Goal: Navigation & Orientation: Understand site structure

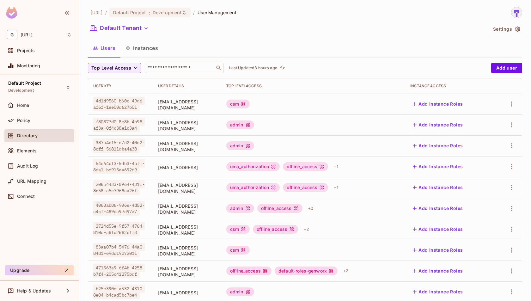
scroll to position [140, 0]
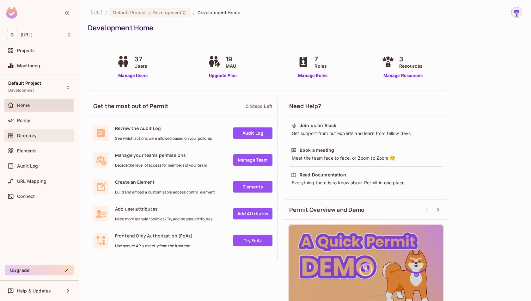
click at [46, 129] on div "Directory" at bounding box center [39, 135] width 70 height 13
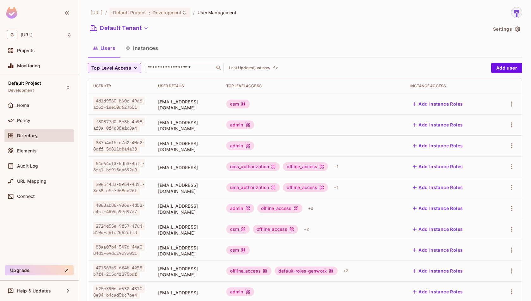
click at [128, 69] on span "Top Level Access" at bounding box center [111, 68] width 40 height 8
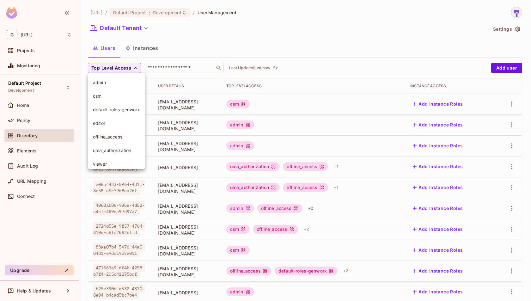
click at [187, 34] on div at bounding box center [265, 150] width 531 height 301
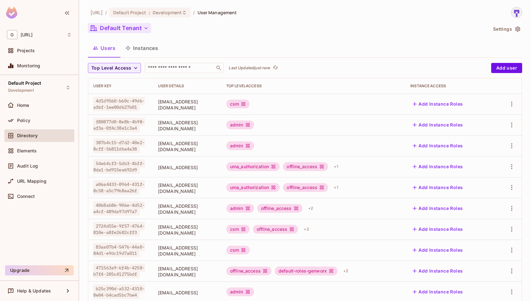
click at [144, 25] on icon "button" at bounding box center [146, 28] width 6 height 6
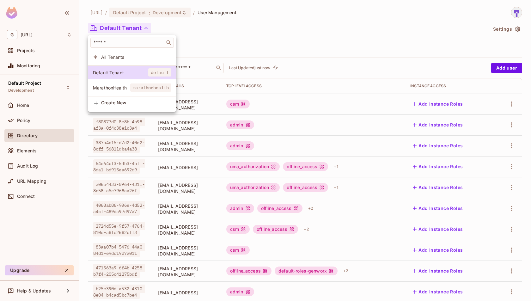
click at [146, 59] on span "All Tenants" at bounding box center [136, 57] width 70 height 6
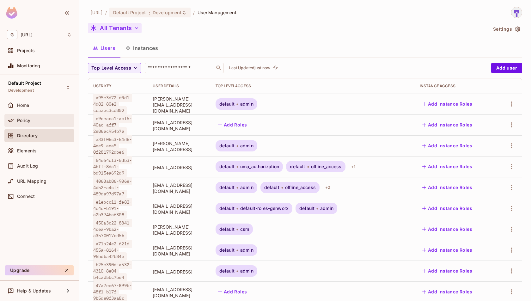
click at [35, 120] on div "Policy" at bounding box center [44, 120] width 55 height 5
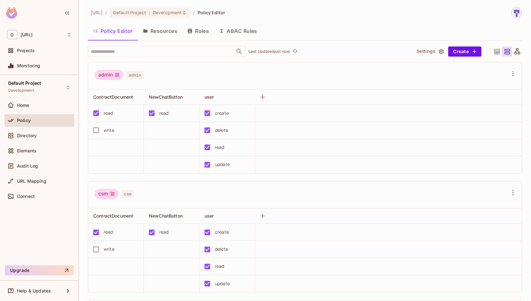
click at [166, 34] on button "Resources" at bounding box center [160, 31] width 45 height 16
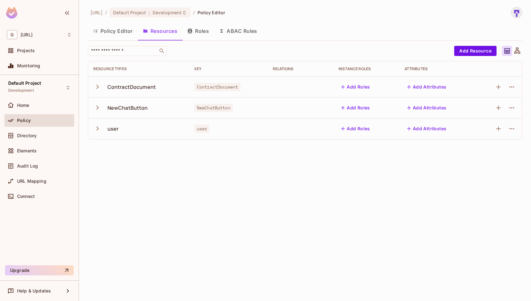
click at [98, 86] on icon "button" at bounding box center [97, 87] width 9 height 9
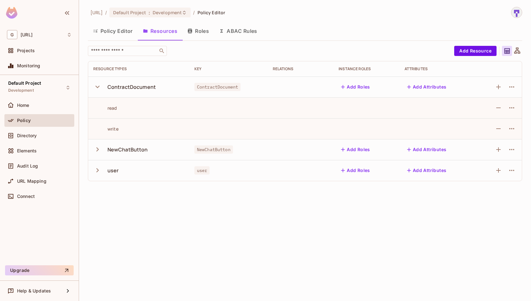
click at [98, 86] on icon "button" at bounding box center [97, 87] width 4 height 3
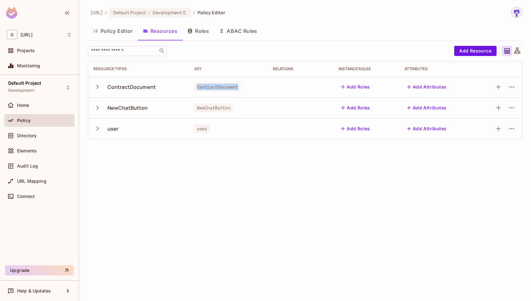
copy span "ContractDocument"
drag, startPoint x: 194, startPoint y: 85, endPoint x: 244, endPoint y: 89, distance: 50.4
click at [244, 89] on div "ContractDocument" at bounding box center [228, 87] width 68 height 6
click at [116, 35] on button "Policy Editor" at bounding box center [113, 31] width 50 height 16
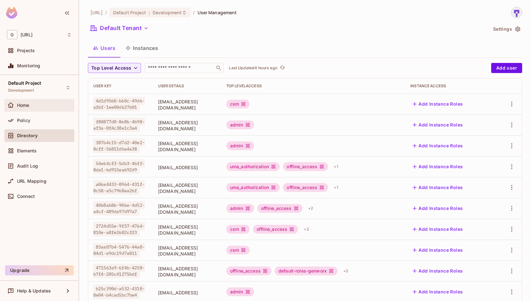
click at [63, 104] on div "Home" at bounding box center [44, 105] width 55 height 5
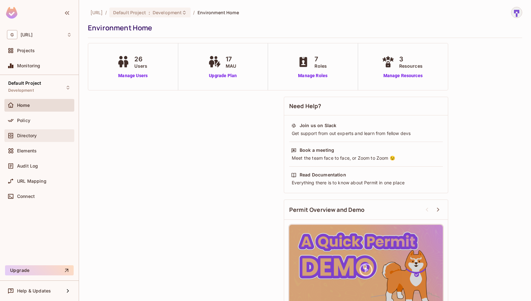
click at [38, 137] on div "Directory" at bounding box center [44, 135] width 55 height 5
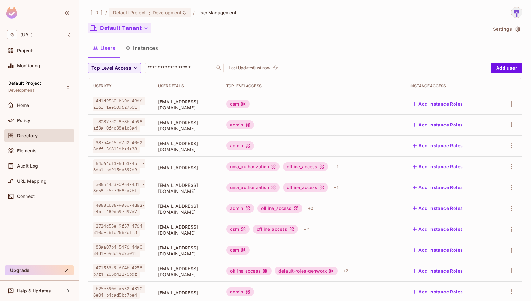
click at [140, 23] on button "Default Tenant" at bounding box center [119, 28] width 63 height 10
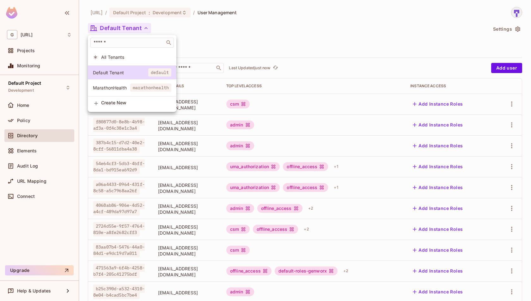
click at [200, 47] on div at bounding box center [265, 150] width 531 height 301
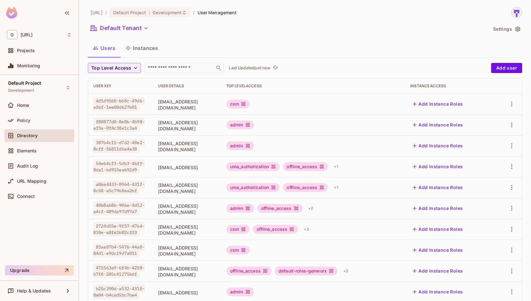
click at [144, 53] on button "Instances" at bounding box center [141, 48] width 43 height 16
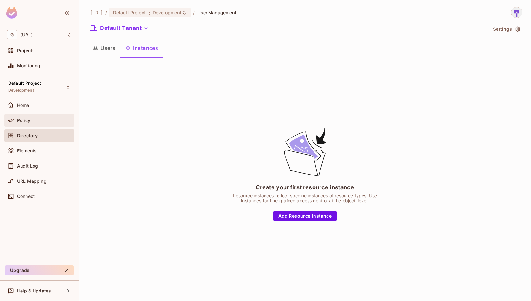
click at [28, 117] on div "Policy" at bounding box center [39, 121] width 65 height 8
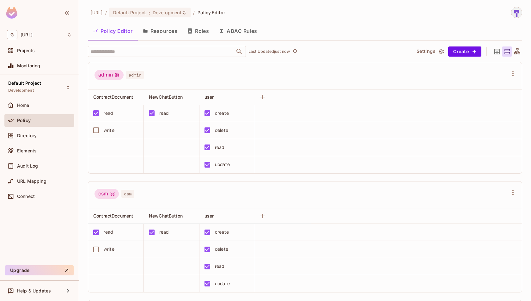
click at [161, 37] on button "Resources" at bounding box center [160, 31] width 45 height 16
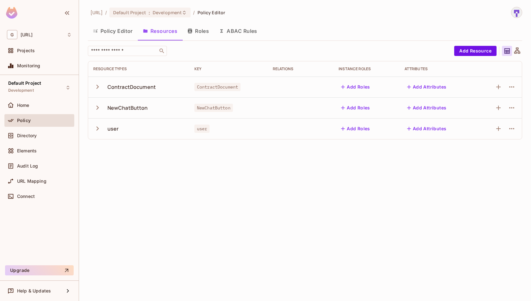
click at [200, 32] on button "Roles" at bounding box center [198, 31] width 32 height 16
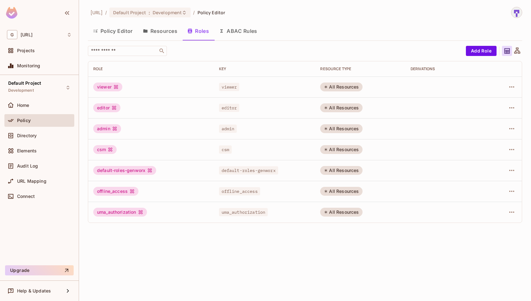
click at [122, 31] on button "Policy Editor" at bounding box center [113, 31] width 50 height 16
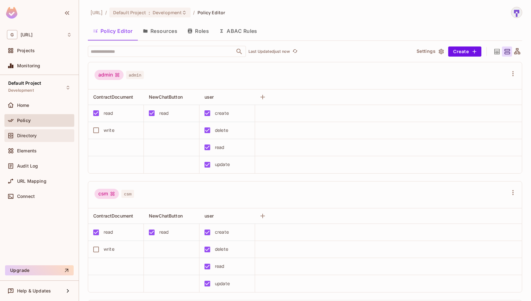
click at [39, 140] on div "Directory" at bounding box center [39, 135] width 70 height 13
